Goal: Transaction & Acquisition: Obtain resource

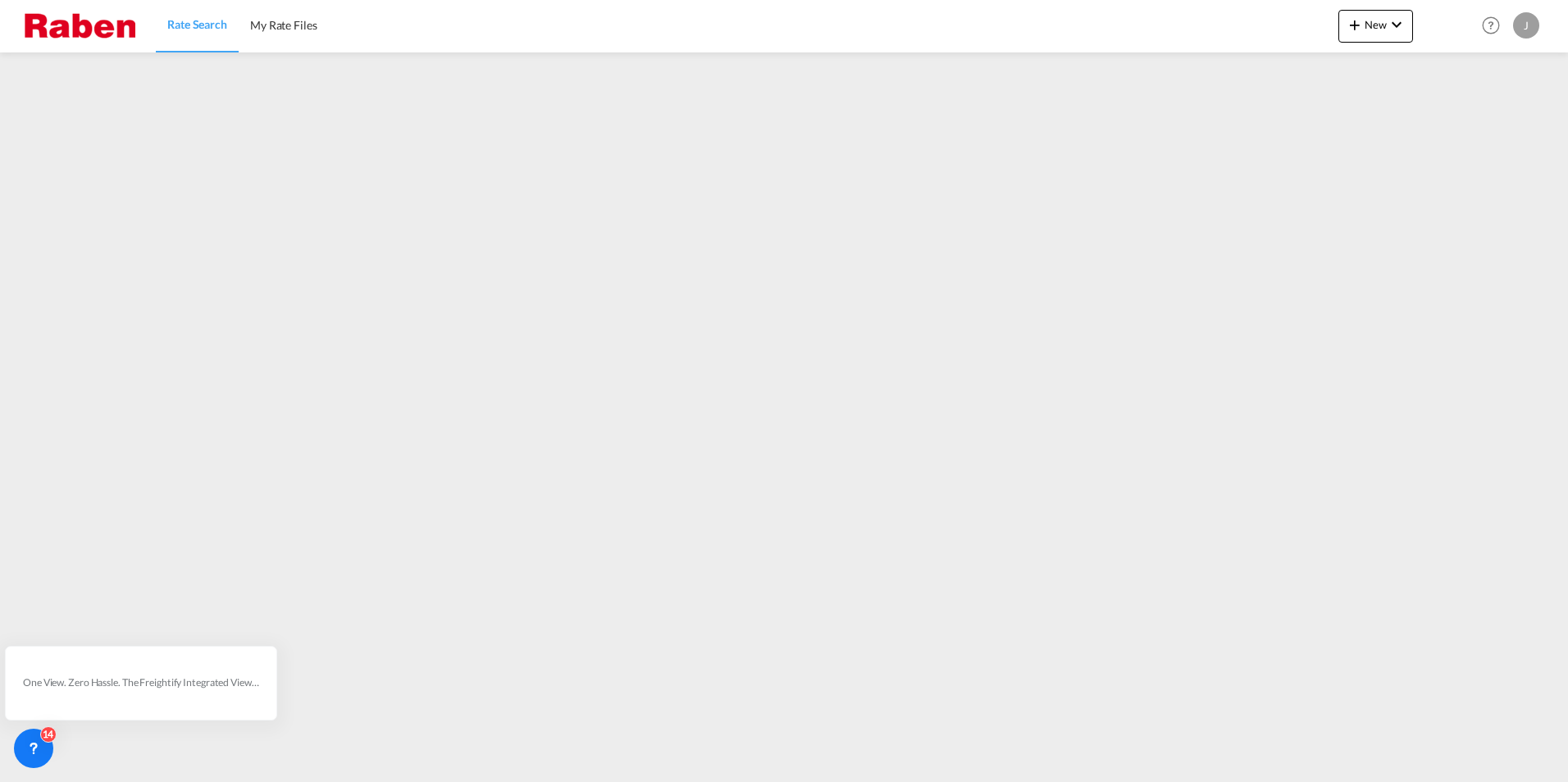
click at [204, 18] on span "Rate Search" at bounding box center [197, 24] width 60 height 14
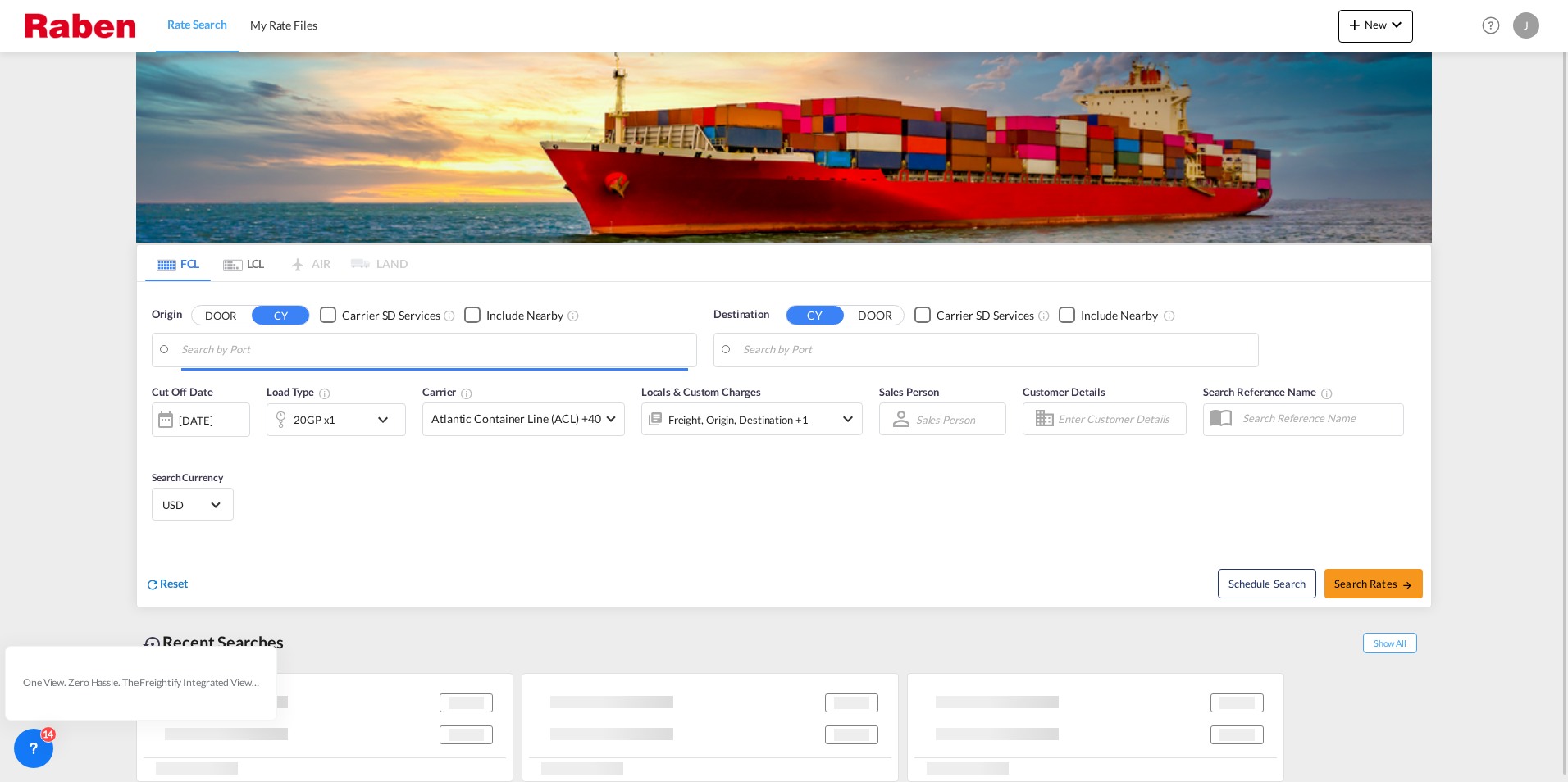
type input "[GEOGRAPHIC_DATA], DEBRE"
type input "[PERSON_NAME] ([PERSON_NAME]), [GEOGRAPHIC_DATA]"
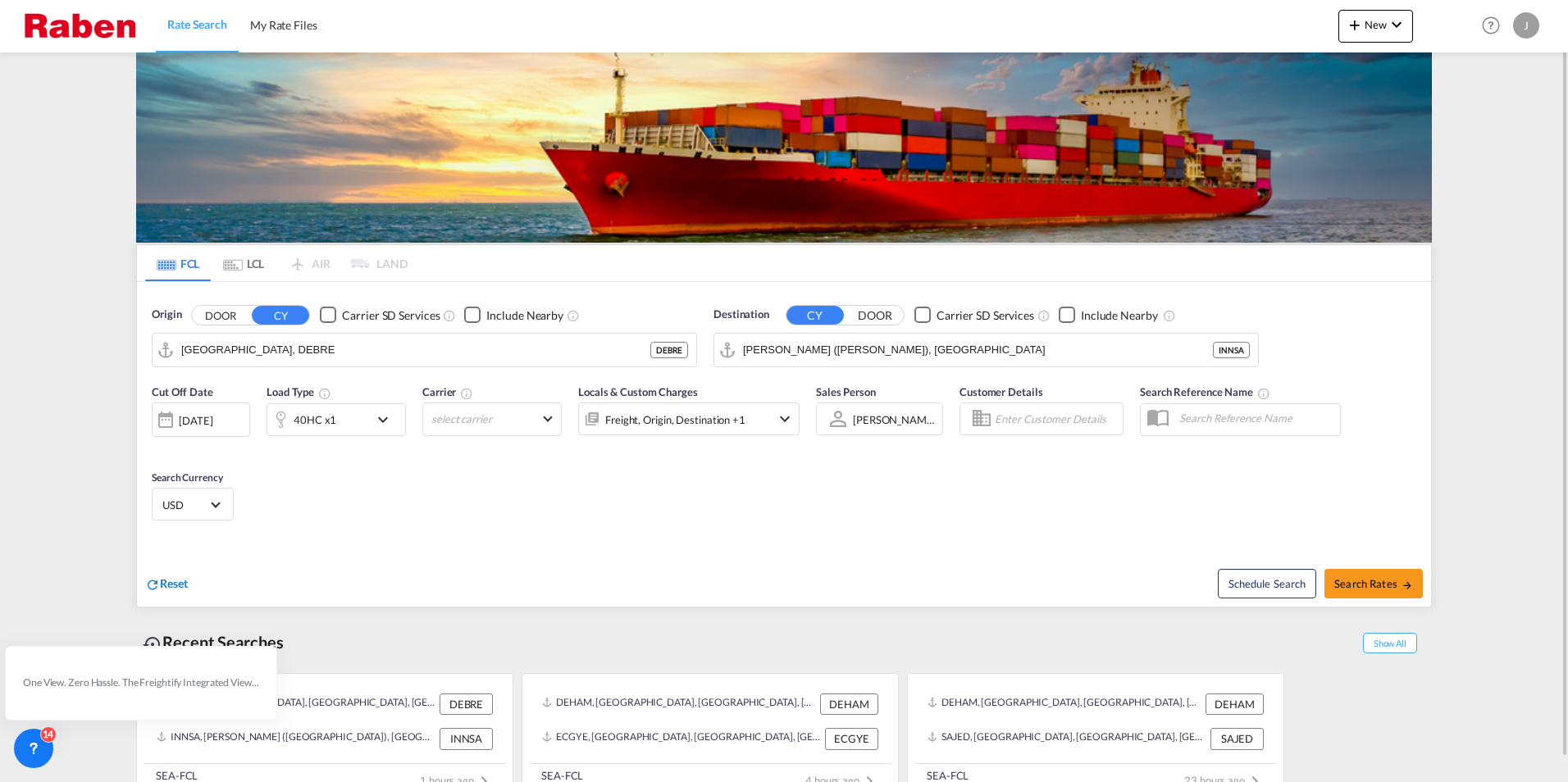
click at [180, 583] on span "Reset" at bounding box center [174, 583] width 28 height 14
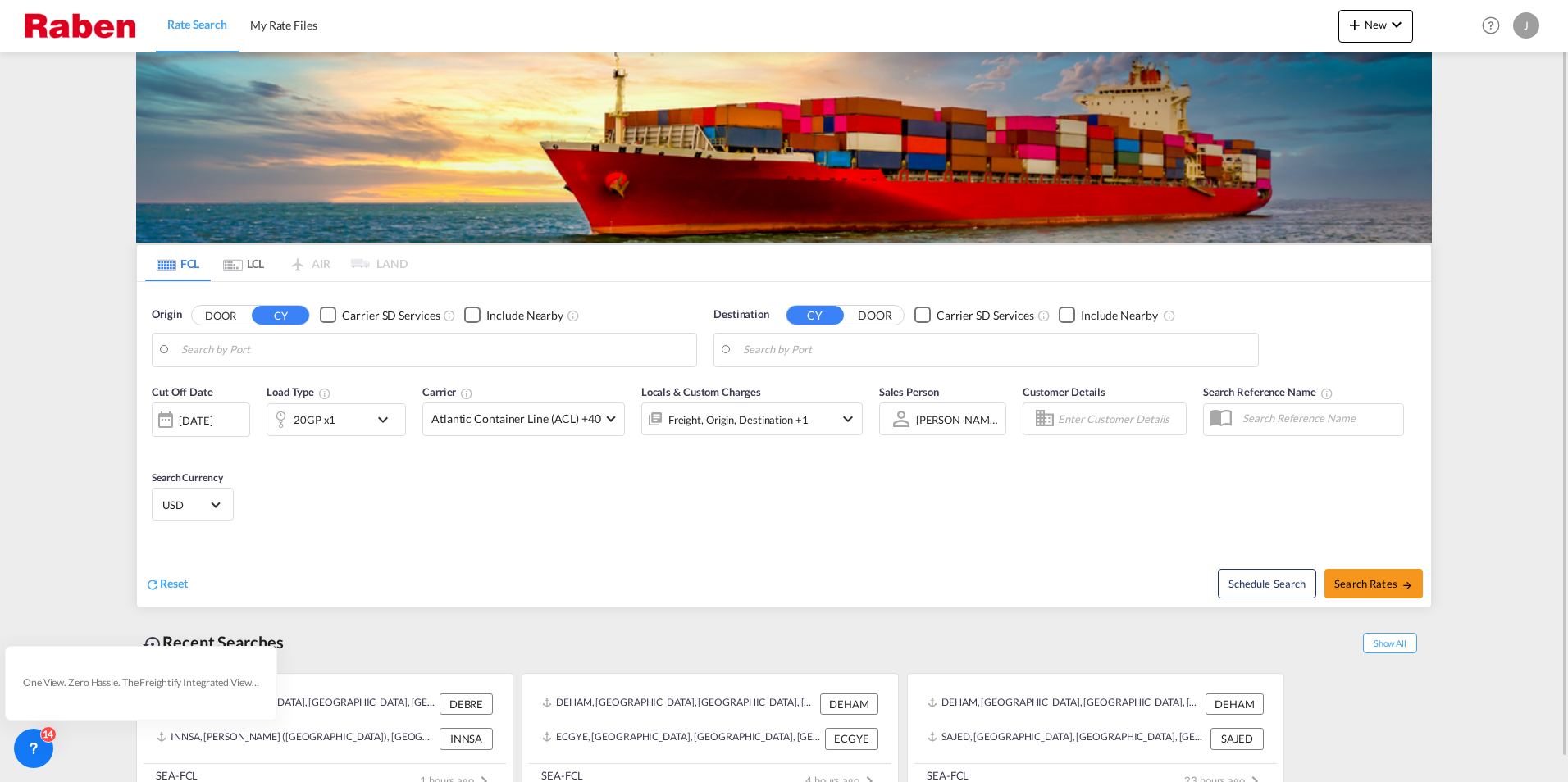
click at [253, 354] on body "Rate Search My Rate Files Rate Search My Rate Files New Rates Ratecard Rateshee…" at bounding box center [784, 391] width 1568 height 782
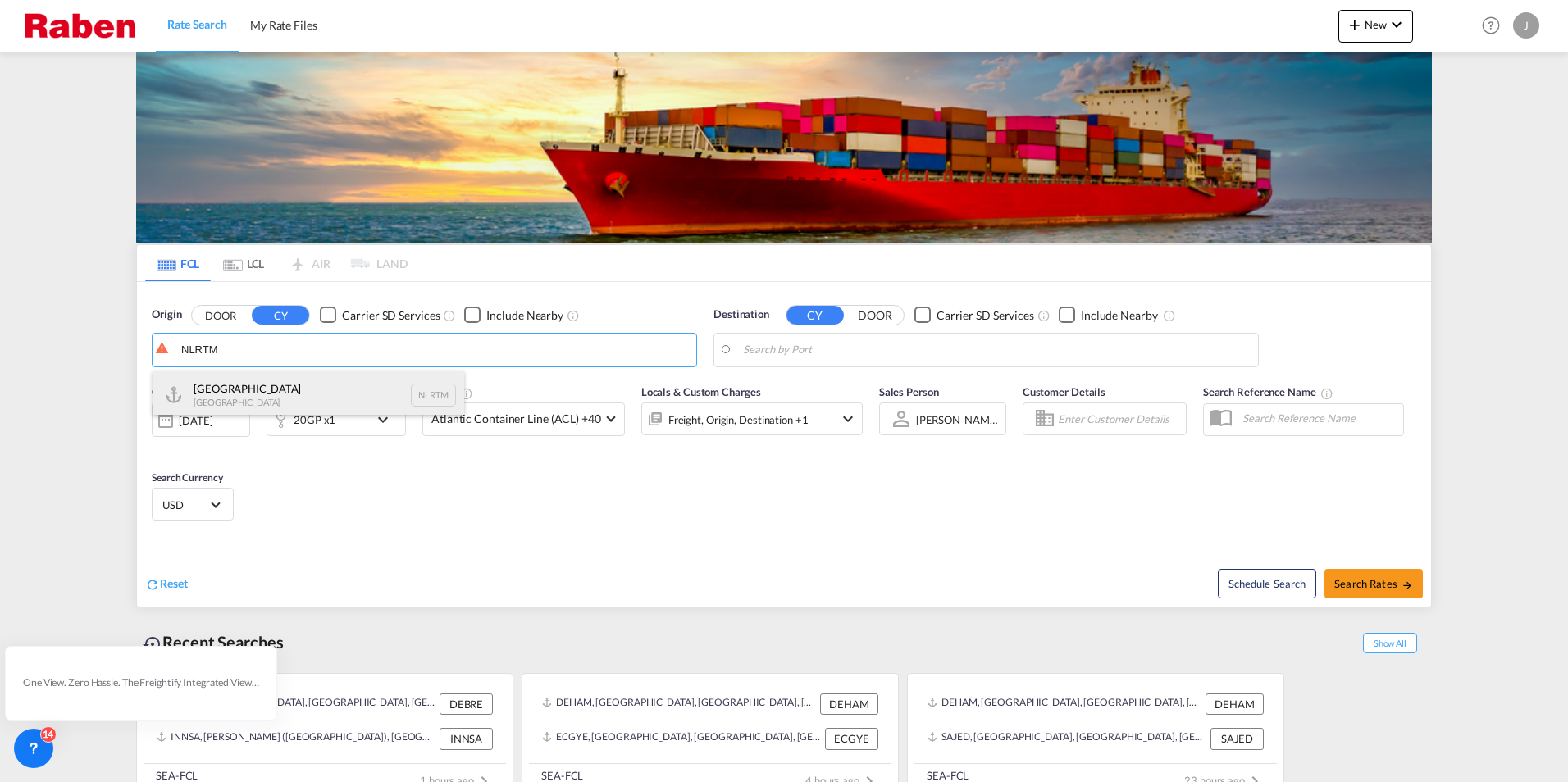
click at [257, 381] on div "[GEOGRAPHIC_DATA] [GEOGRAPHIC_DATA] NLRTM" at bounding box center [309, 394] width 311 height 49
type input "[GEOGRAPHIC_DATA], NLRTM"
click at [1021, 344] on body "Rate Search My Rate Files Rate Search My Rate Files New Rates Ratecard Rateshee…" at bounding box center [784, 391] width 1568 height 782
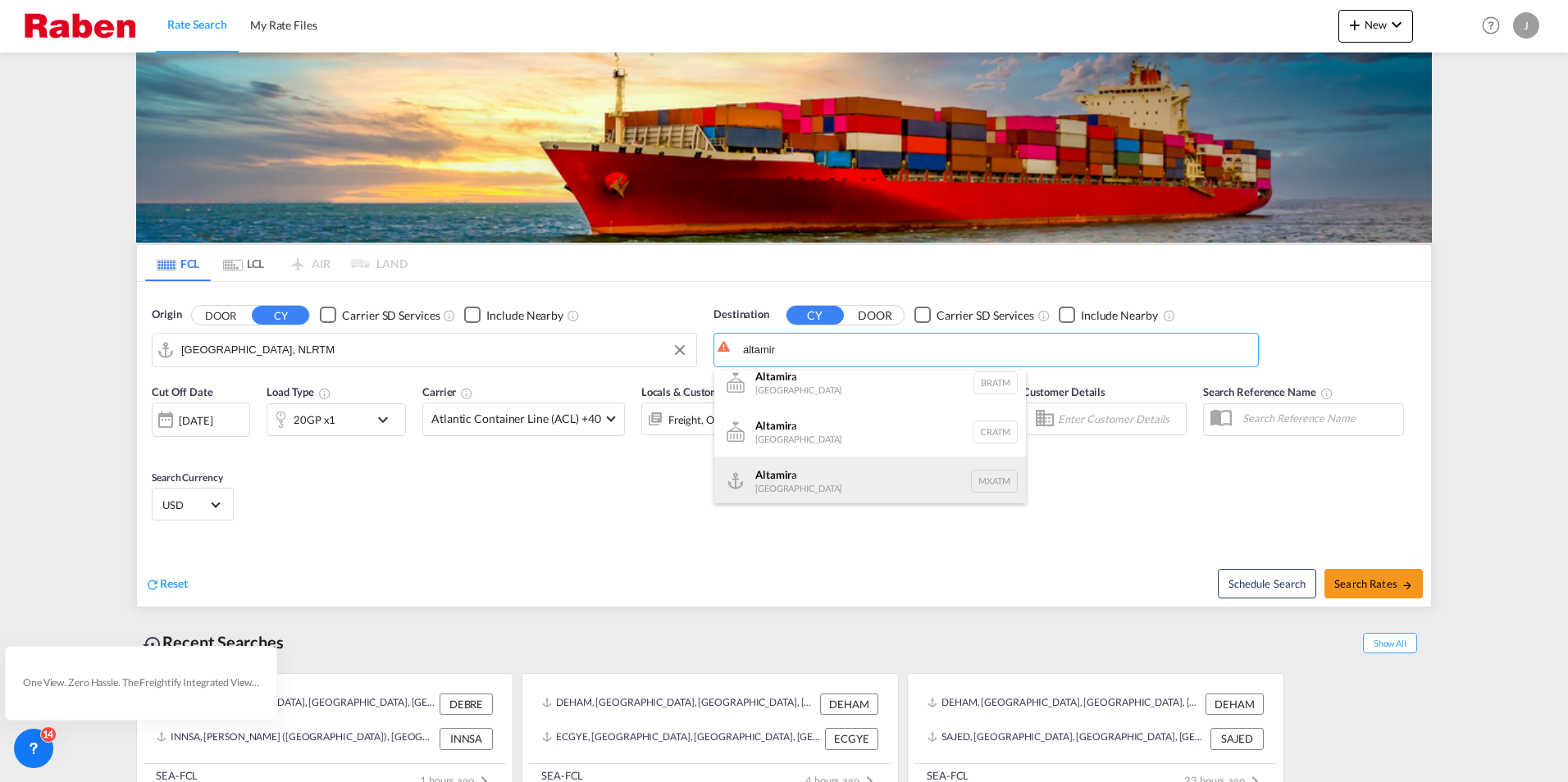
scroll to position [15, 0]
click at [798, 474] on div "Altamir a [GEOGRAPHIC_DATA] MXATM" at bounding box center [870, 478] width 311 height 49
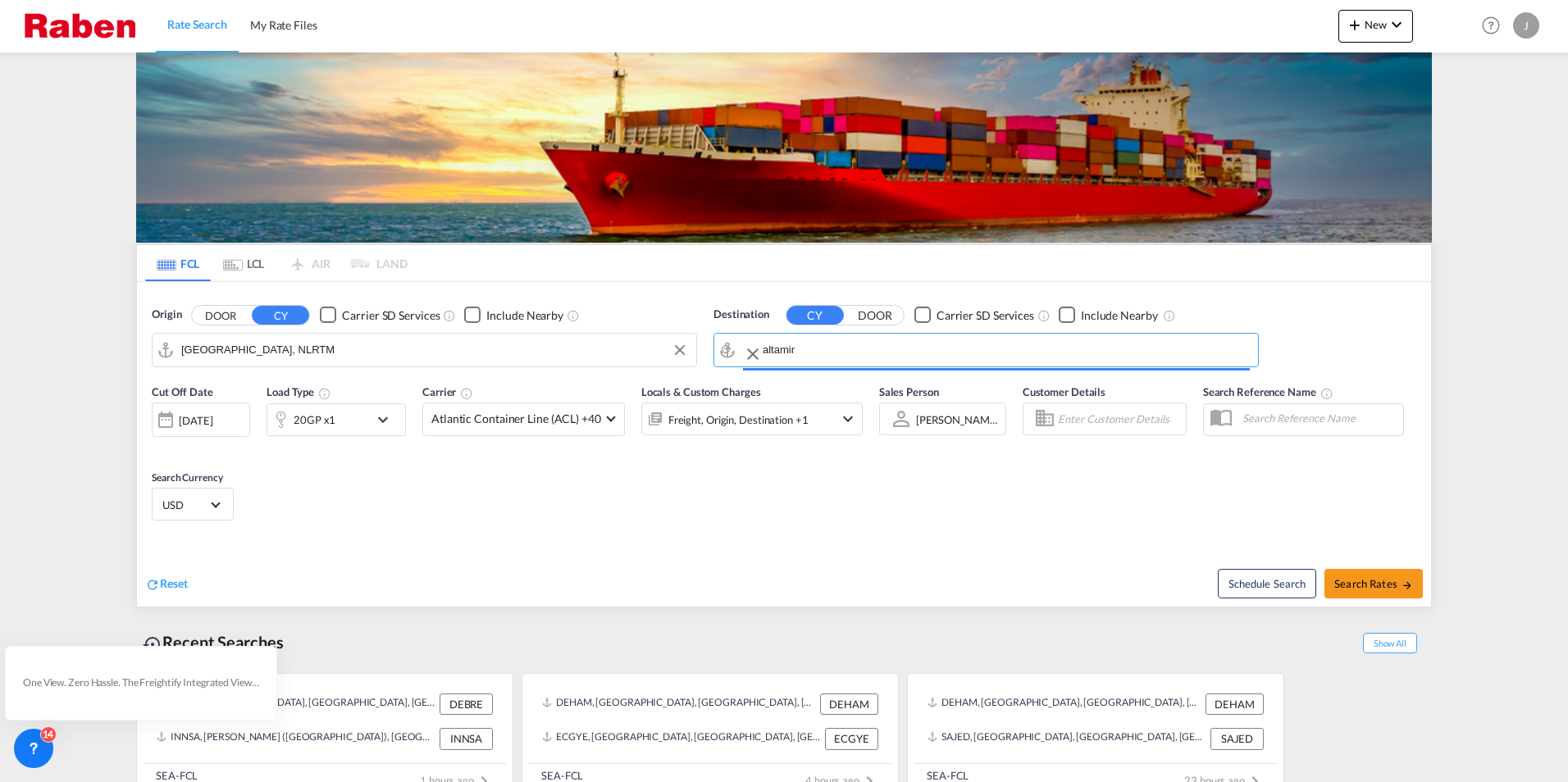
type input "Altamira, MXATM"
click at [371, 414] on div "20GP x1" at bounding box center [335, 420] width 139 height 33
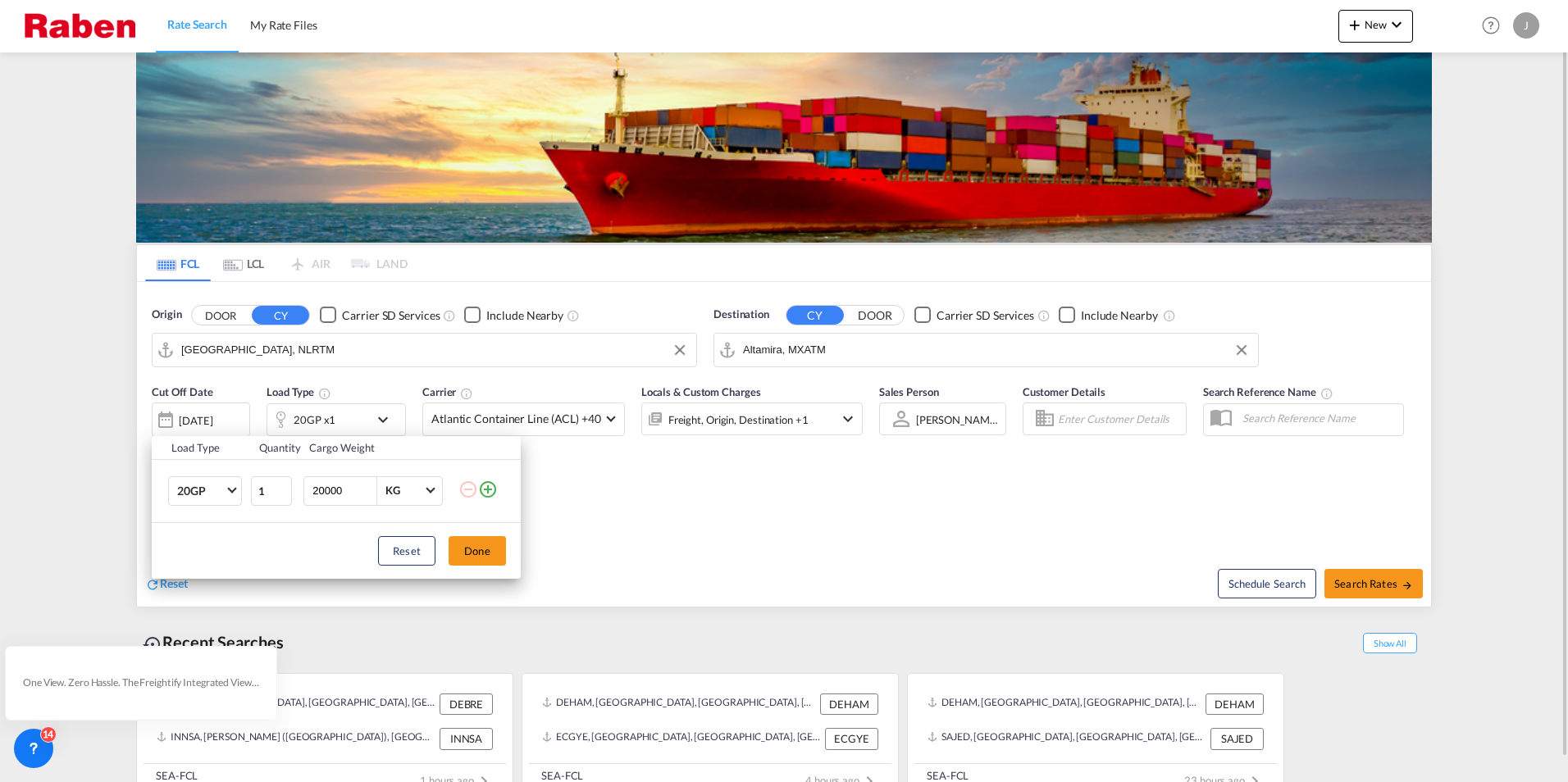
click at [473, 552] on button "Done" at bounding box center [477, 551] width 57 height 29
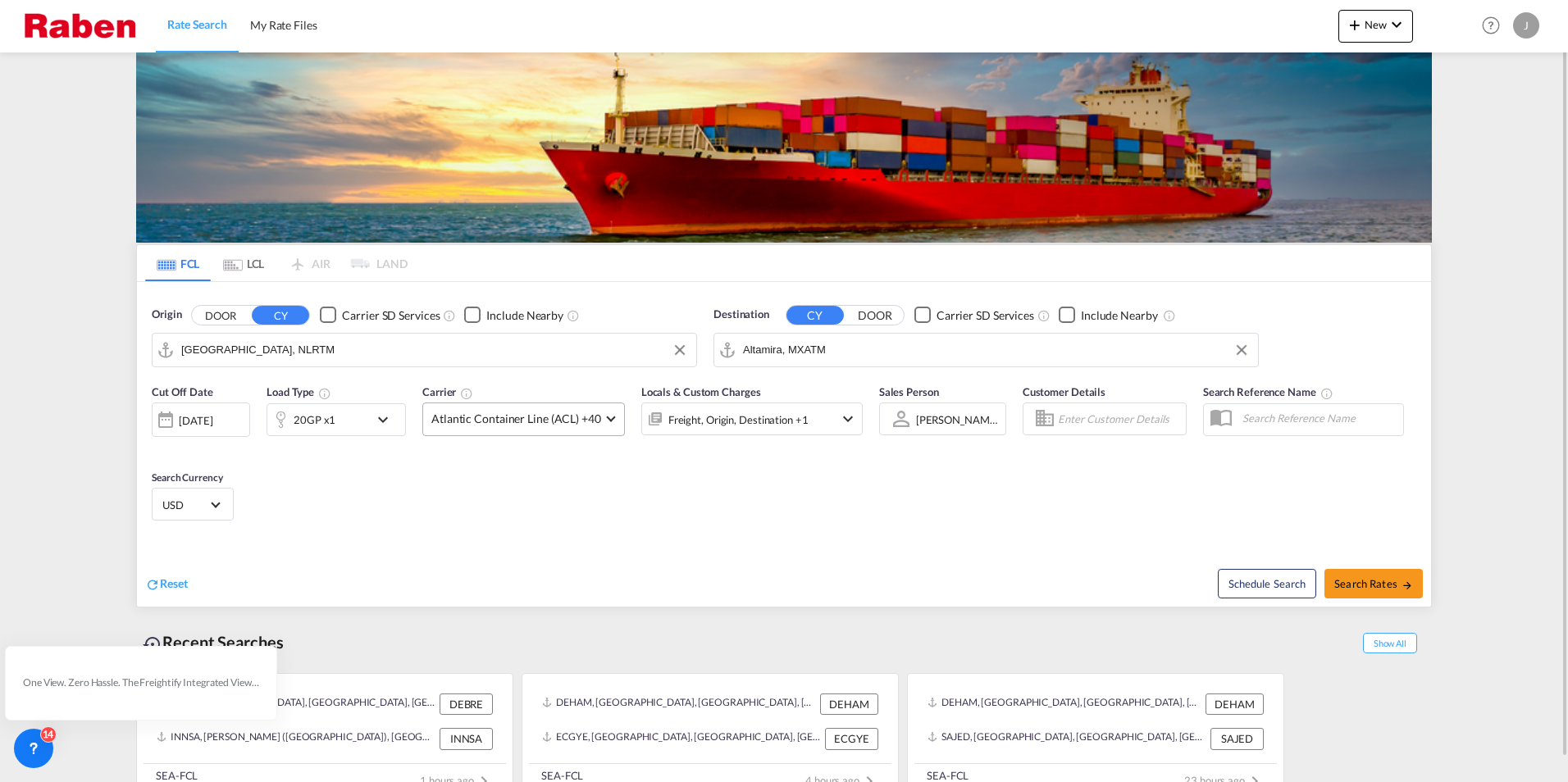
click at [532, 426] on span "Atlantic Container Line (ACL) +40" at bounding box center [516, 419] width 170 height 17
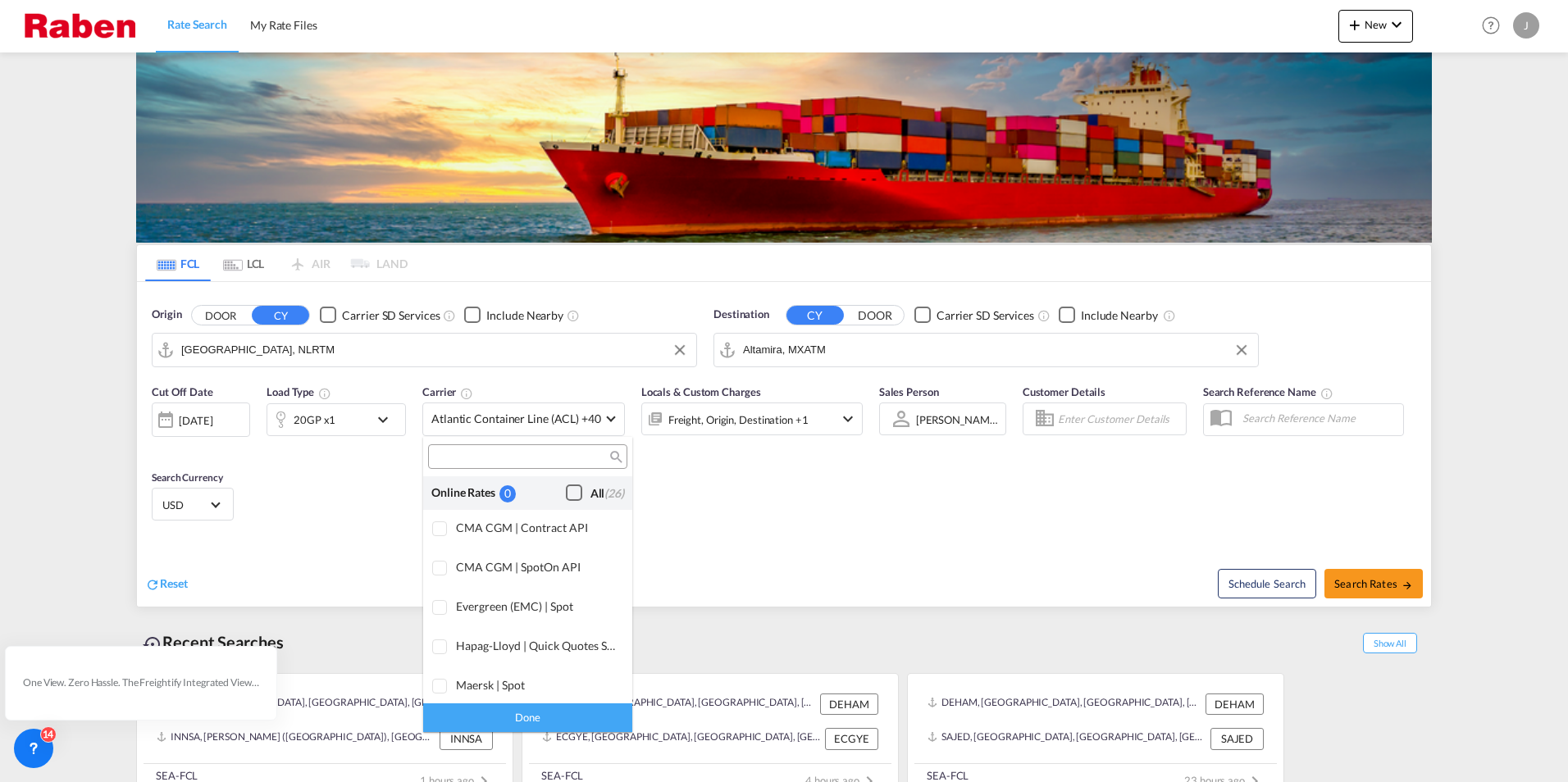
scroll to position [1001, 0]
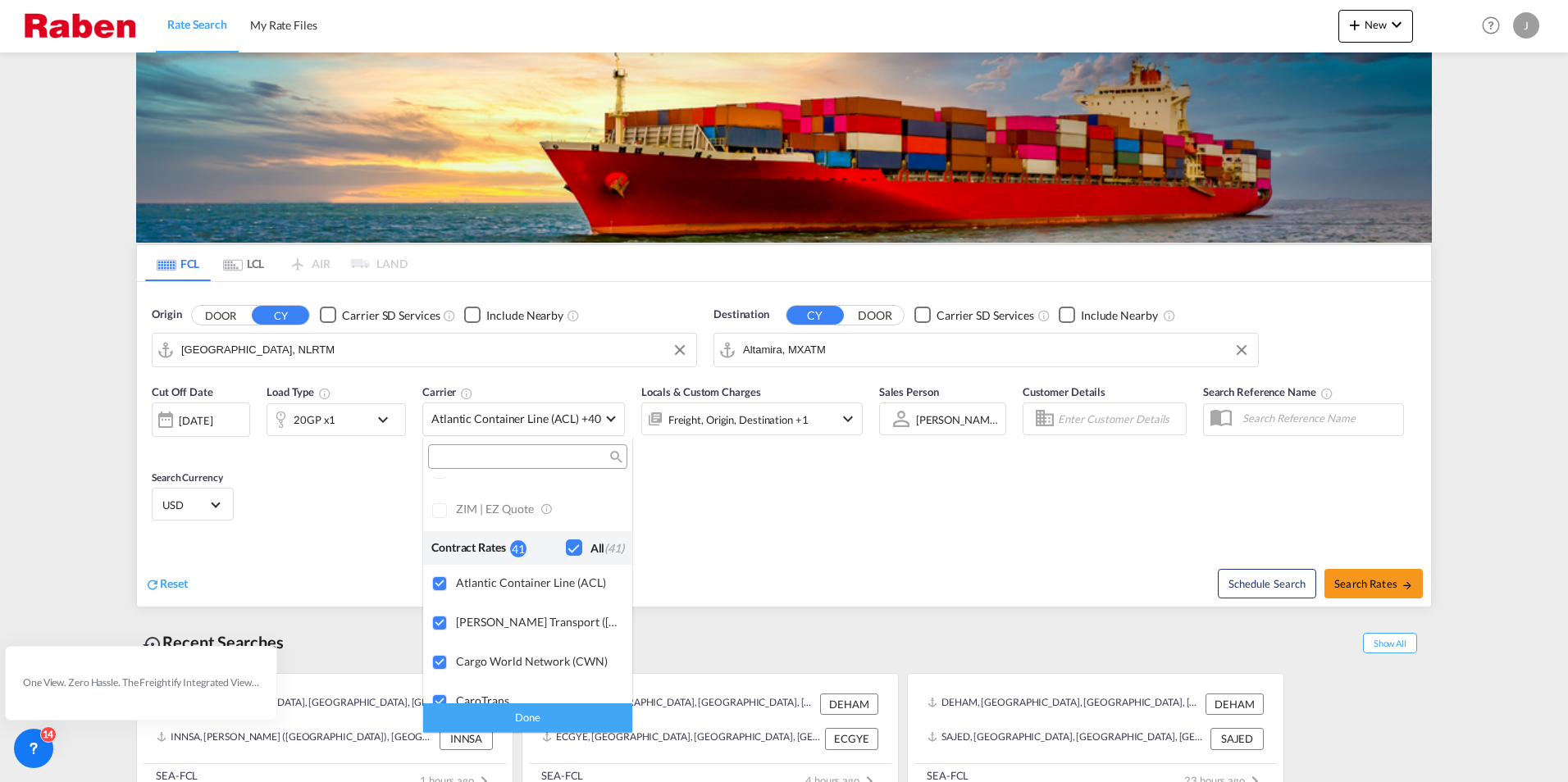
click at [566, 548] on div "Checkbox No Ink" at bounding box center [574, 548] width 17 height 17
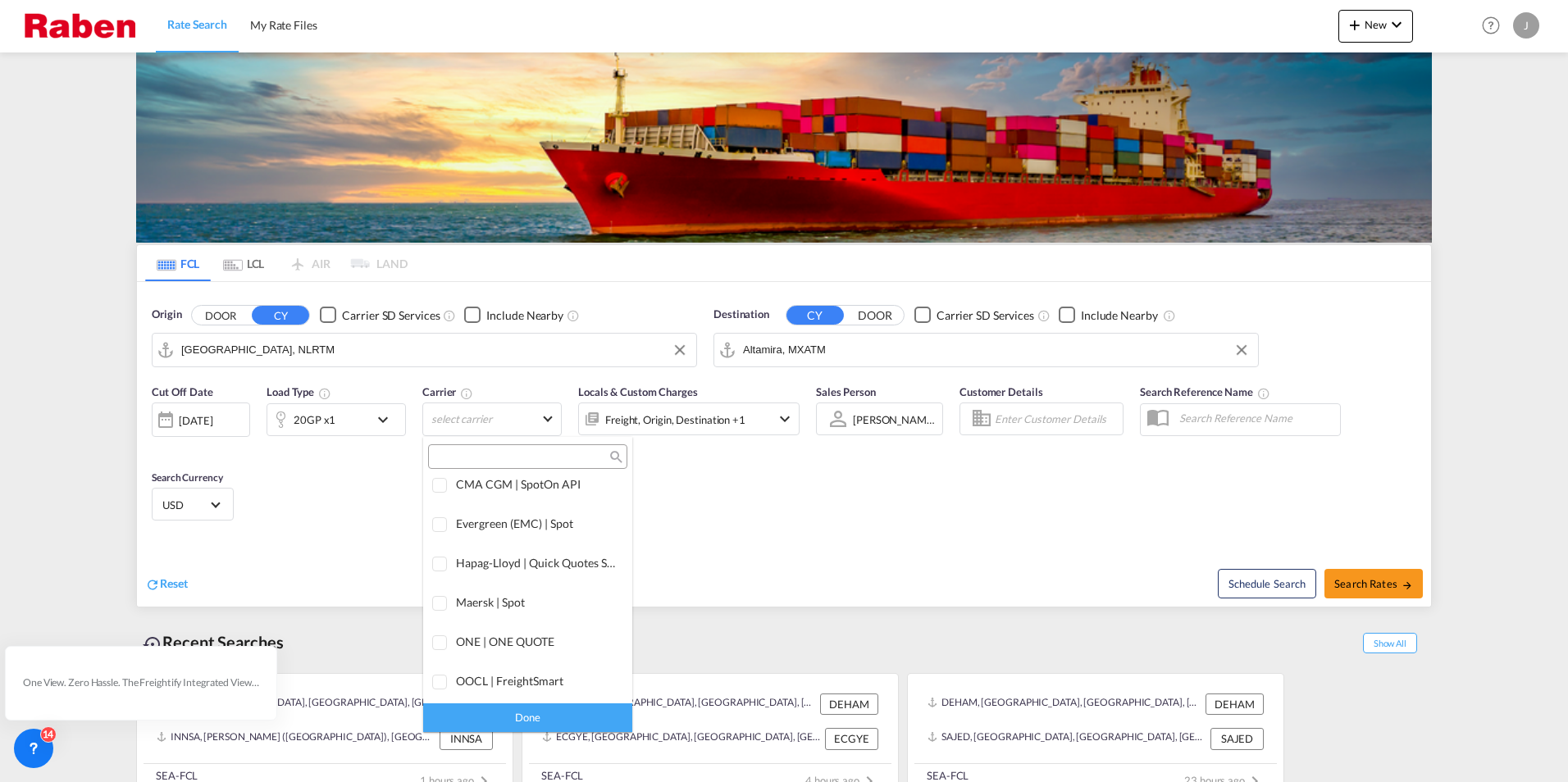
scroll to position [0, 0]
click at [566, 493] on div "Checkbox No Ink" at bounding box center [574, 493] width 17 height 17
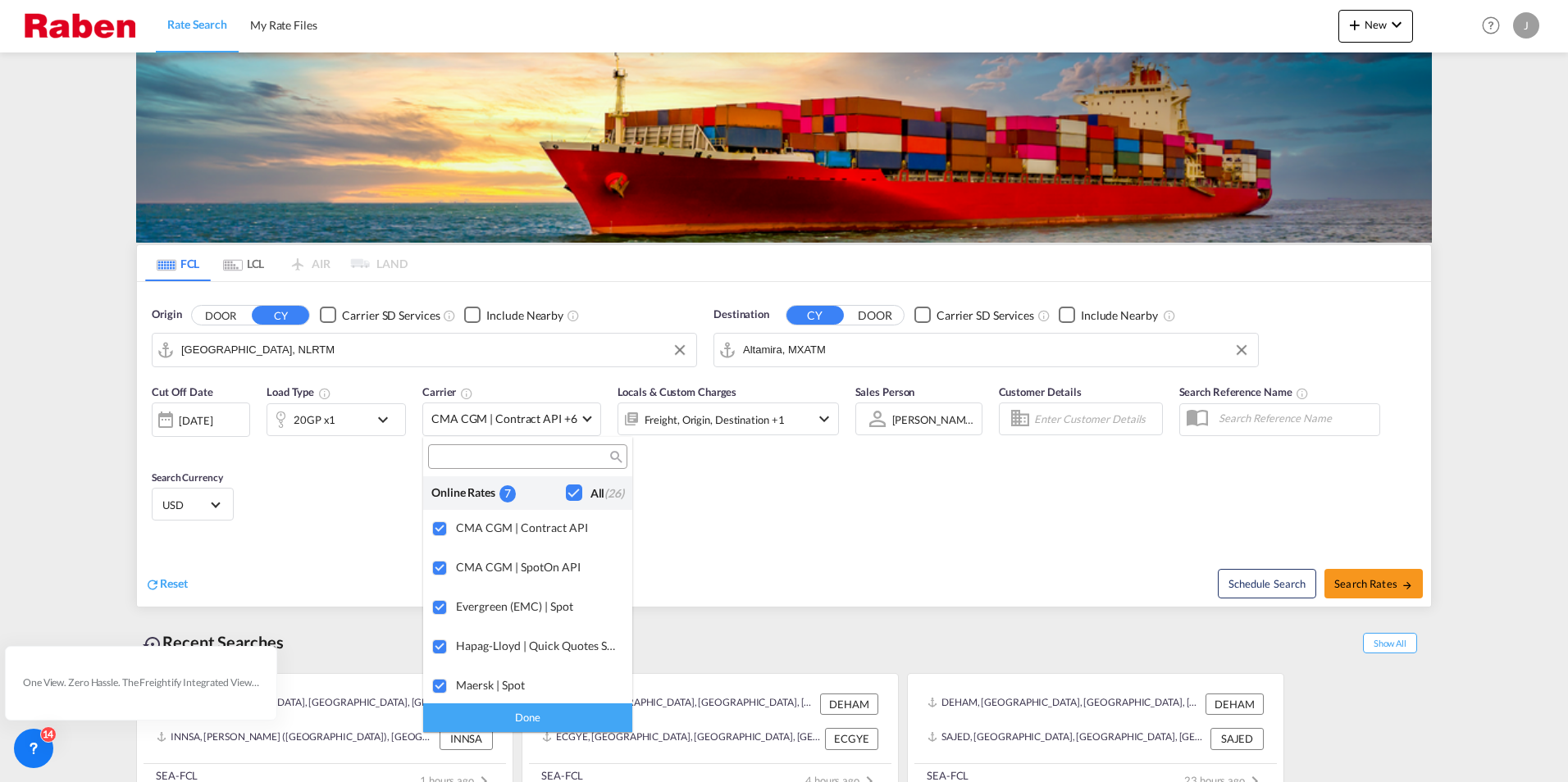
click at [1071, 547] on md-backdrop at bounding box center [784, 391] width 1568 height 782
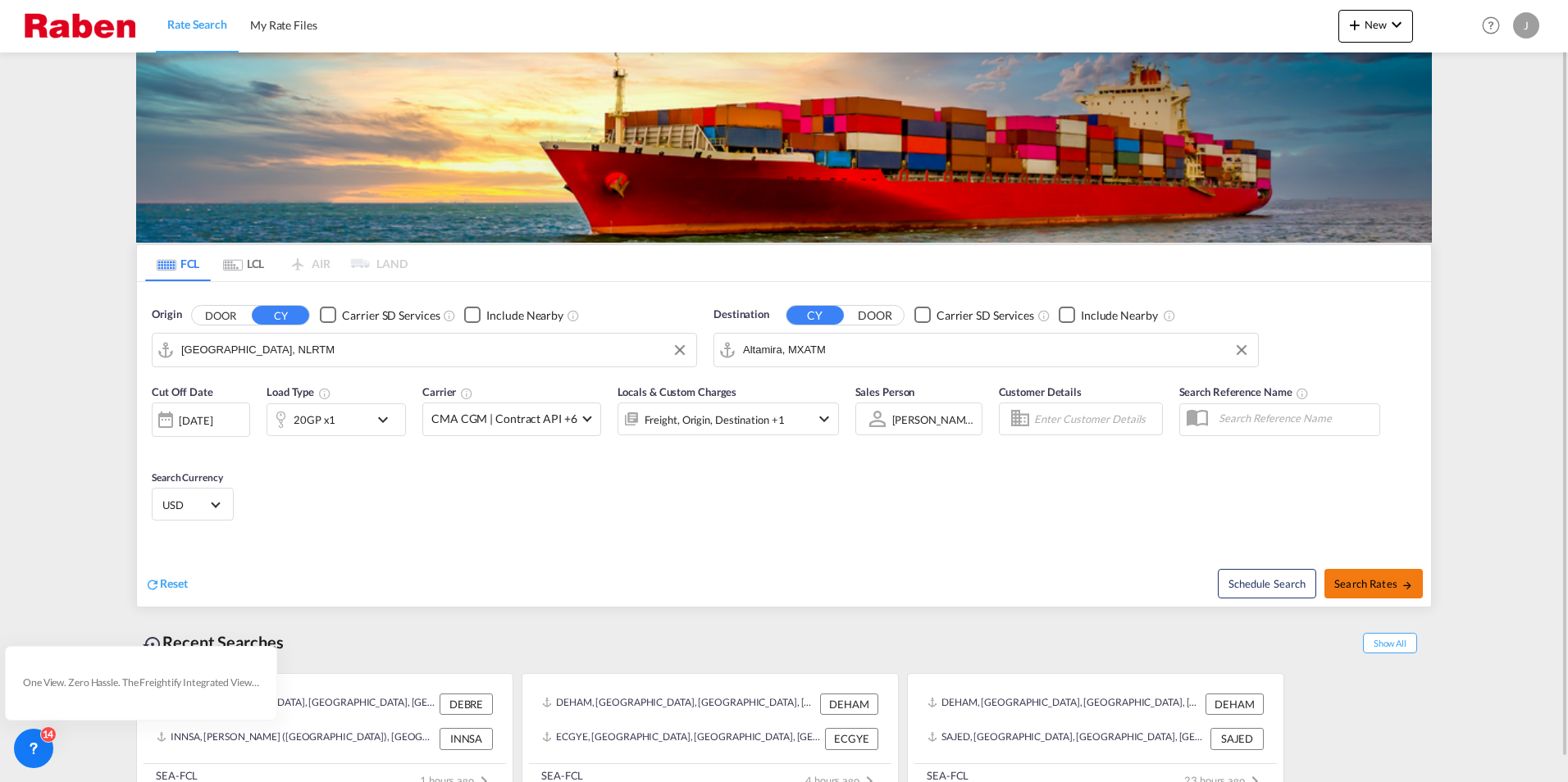
click at [1376, 585] on span "Search Rates" at bounding box center [1373, 584] width 78 height 13
type input "NLRTM to MXATM / [DATE]"
